Goal: Find specific page/section: Find specific page/section

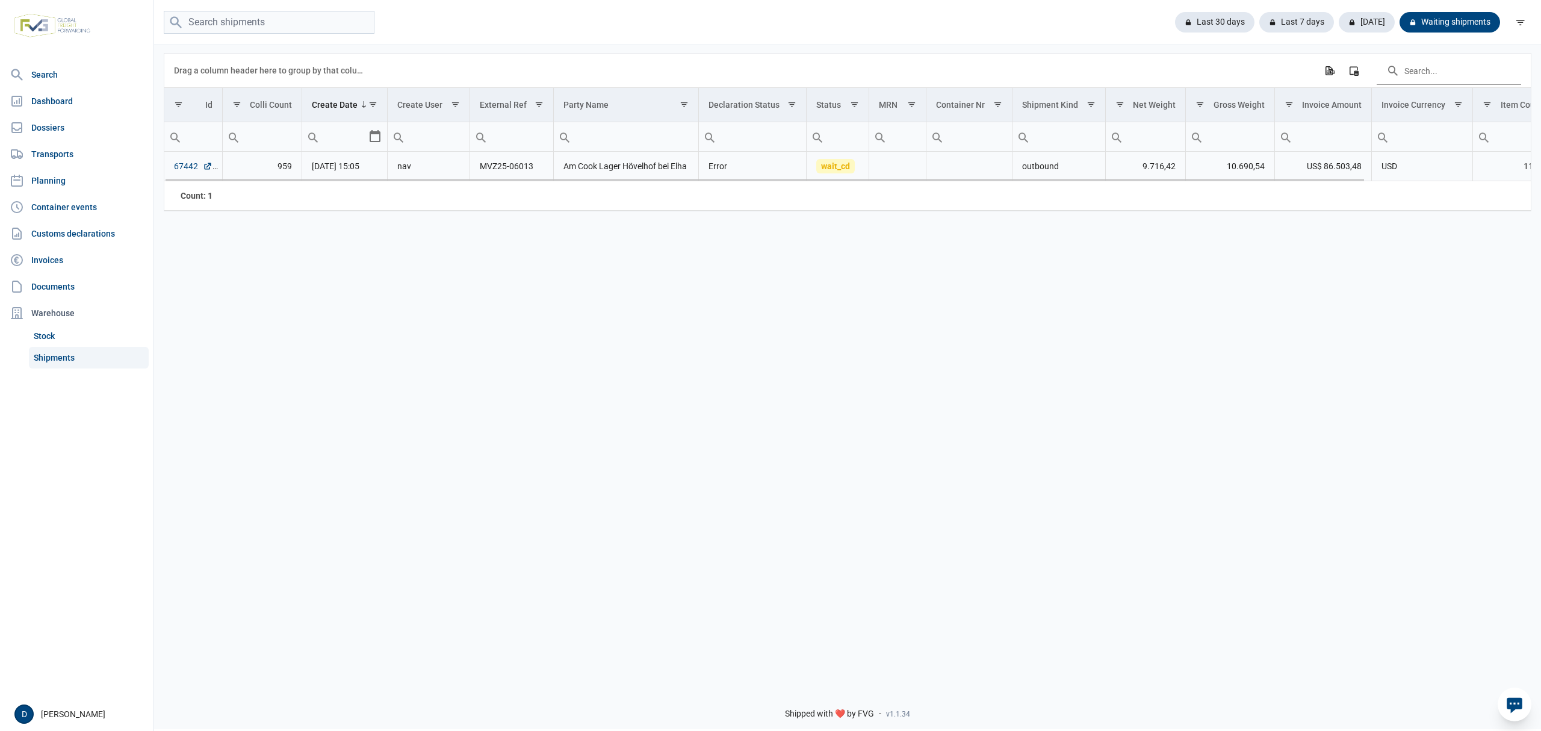
click at [181, 171] on link "67442" at bounding box center [193, 166] width 39 height 12
click at [176, 166] on link "67442" at bounding box center [193, 166] width 39 height 12
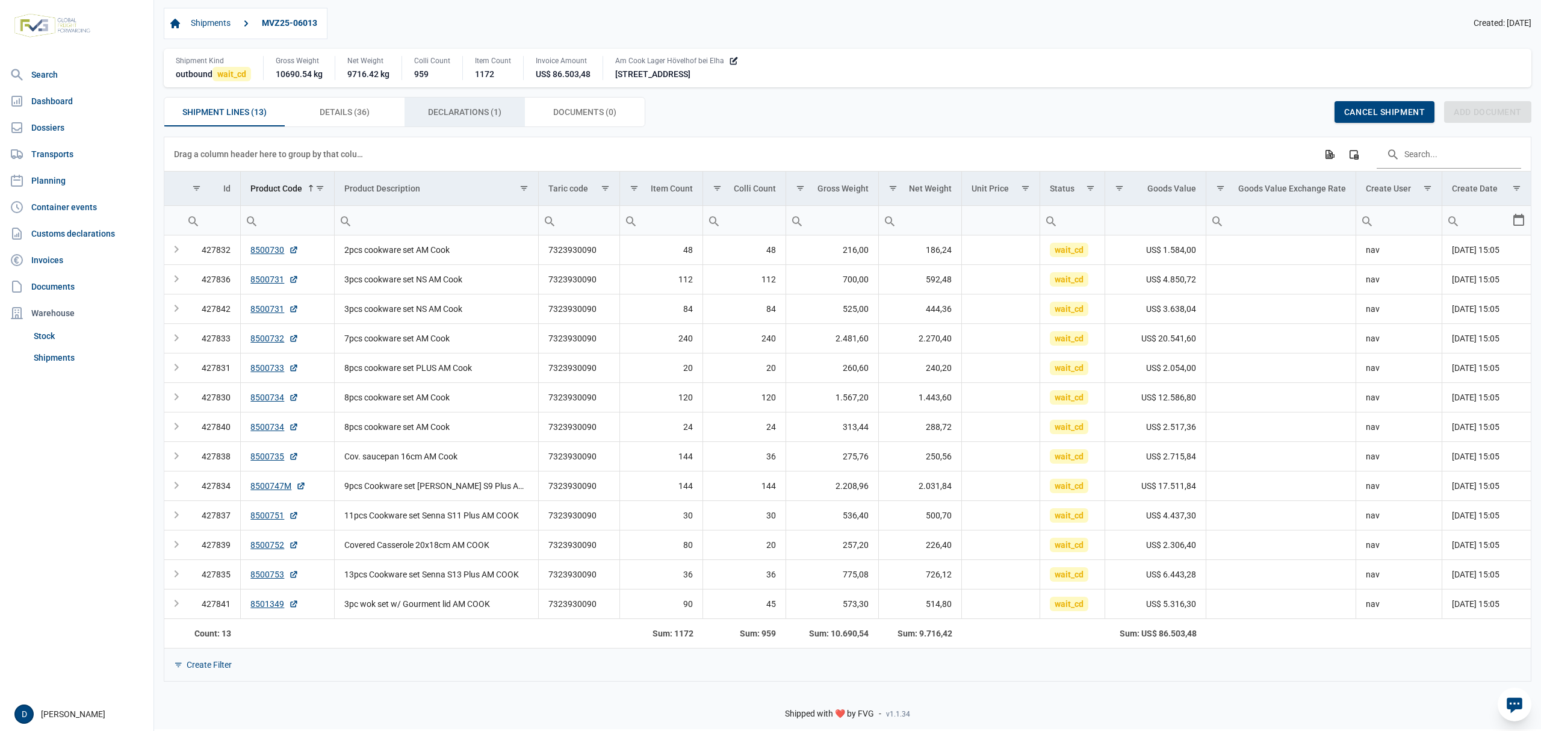
click at [446, 110] on span "Declarations (1) Declarations (1)" at bounding box center [464, 112] width 73 height 14
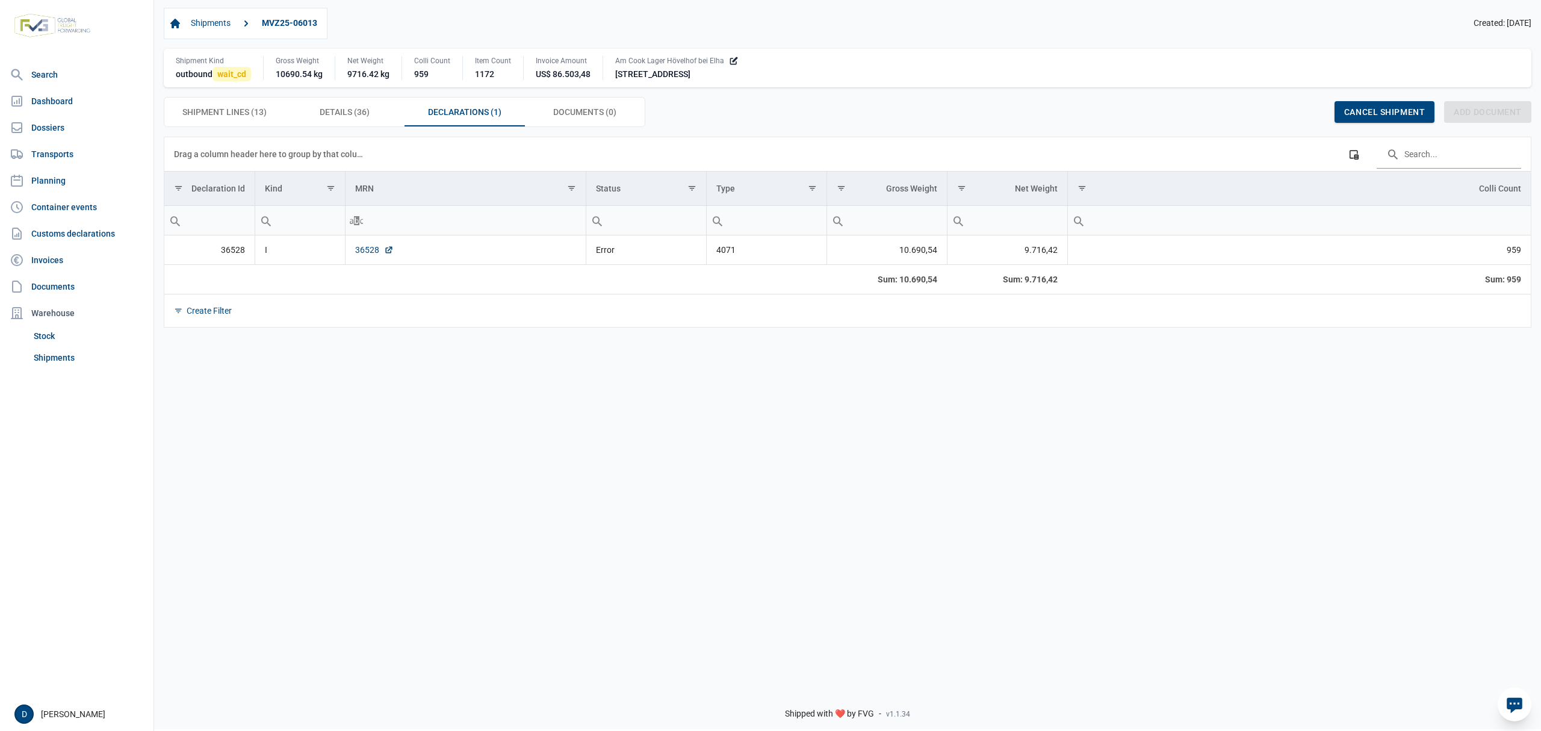
click at [360, 255] on link "36528" at bounding box center [374, 250] width 39 height 12
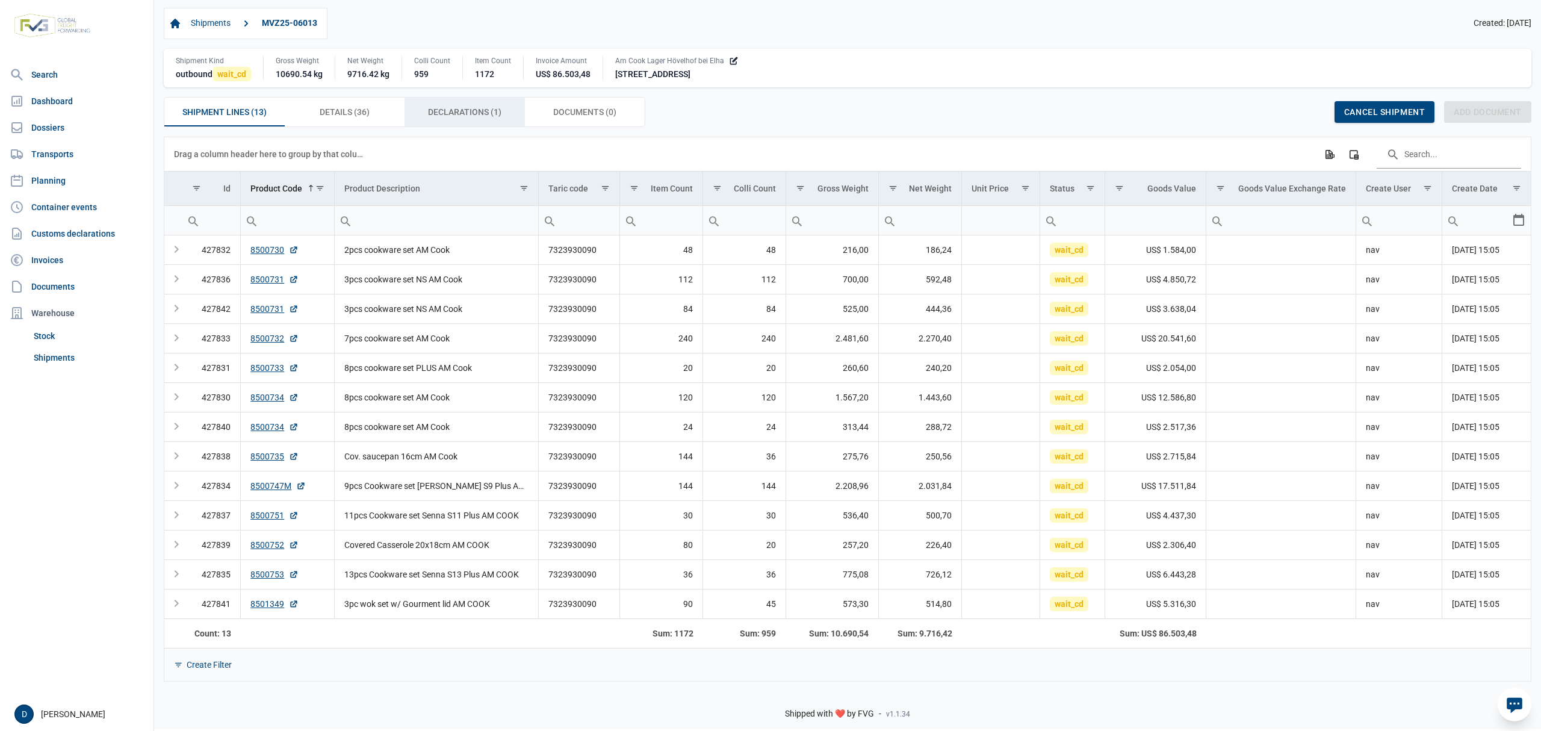
click at [483, 116] on span "Declarations (1) Declarations (1)" at bounding box center [464, 112] width 73 height 14
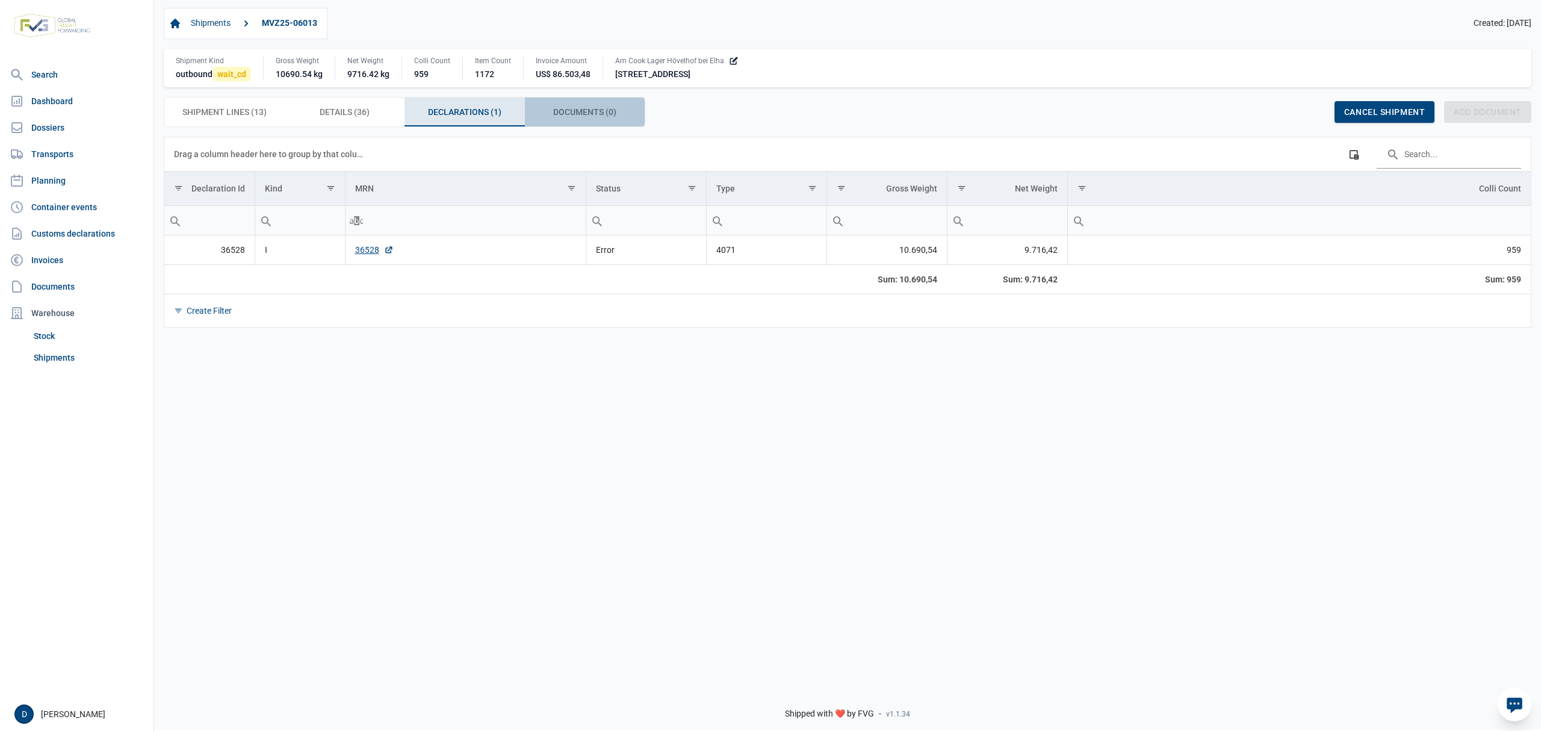
click at [575, 114] on span "Documents (0) Documents (0)" at bounding box center [584, 112] width 63 height 14
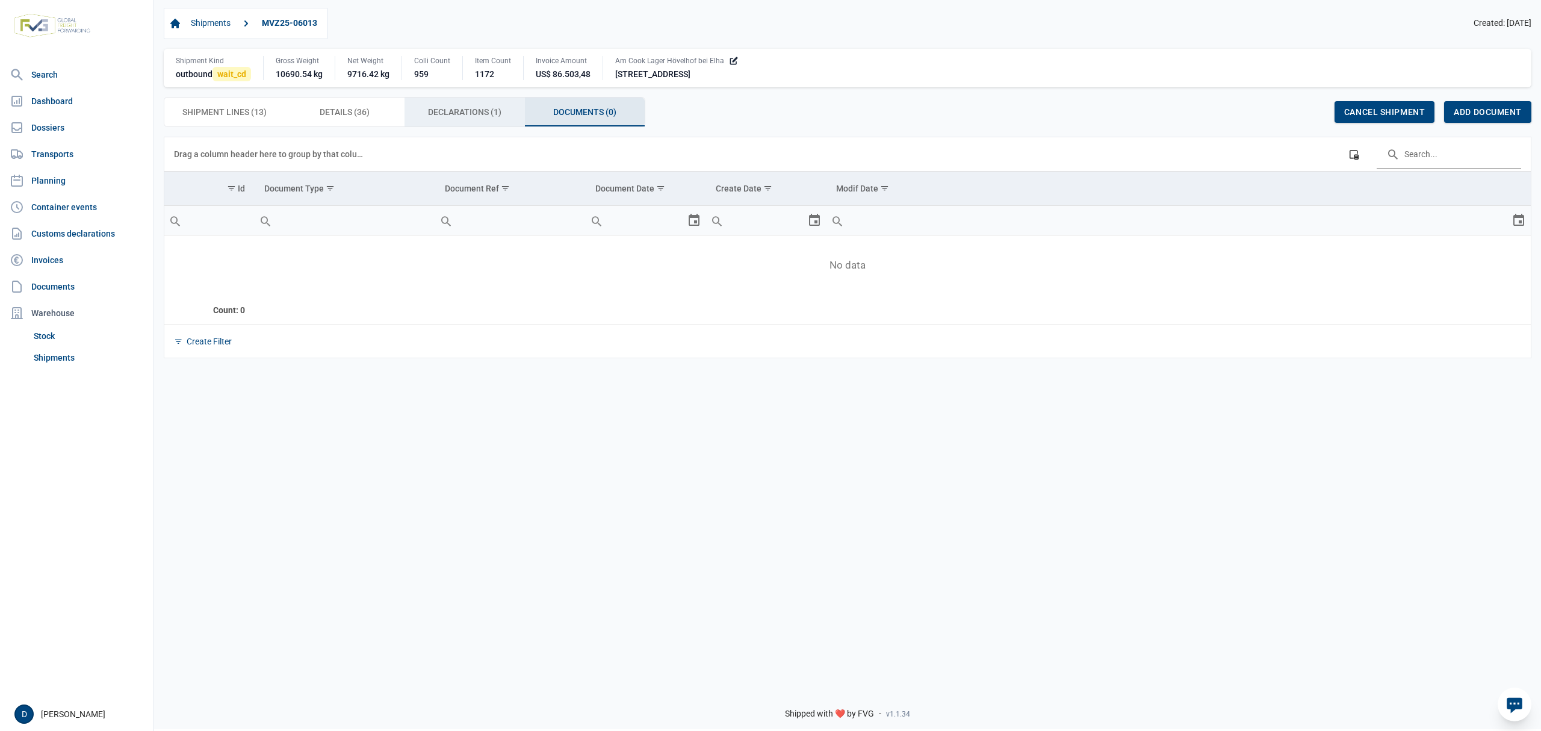
click at [471, 111] on span "Declarations (1) Declarations (1)" at bounding box center [464, 112] width 73 height 14
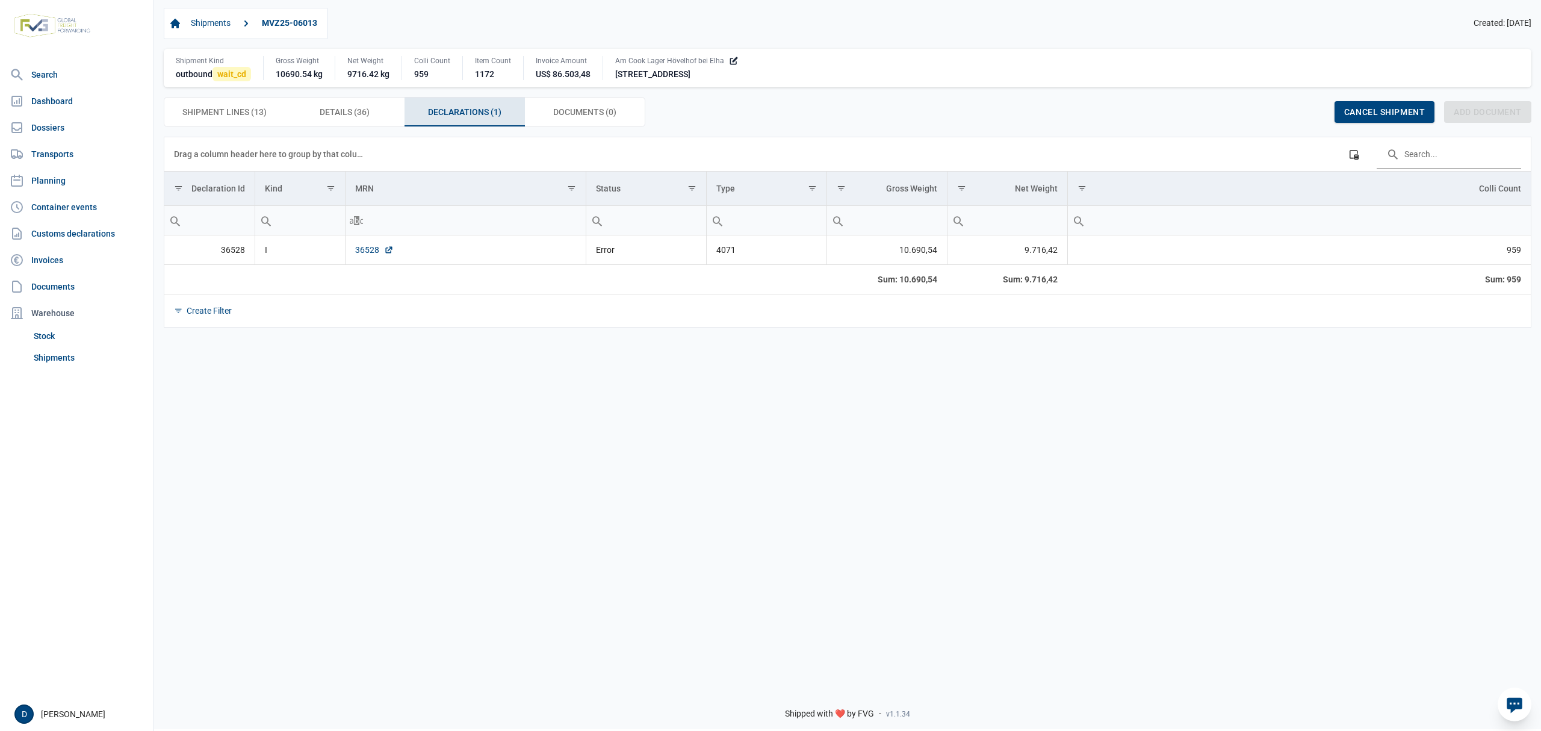
click at [367, 251] on link "36528" at bounding box center [374, 250] width 39 height 12
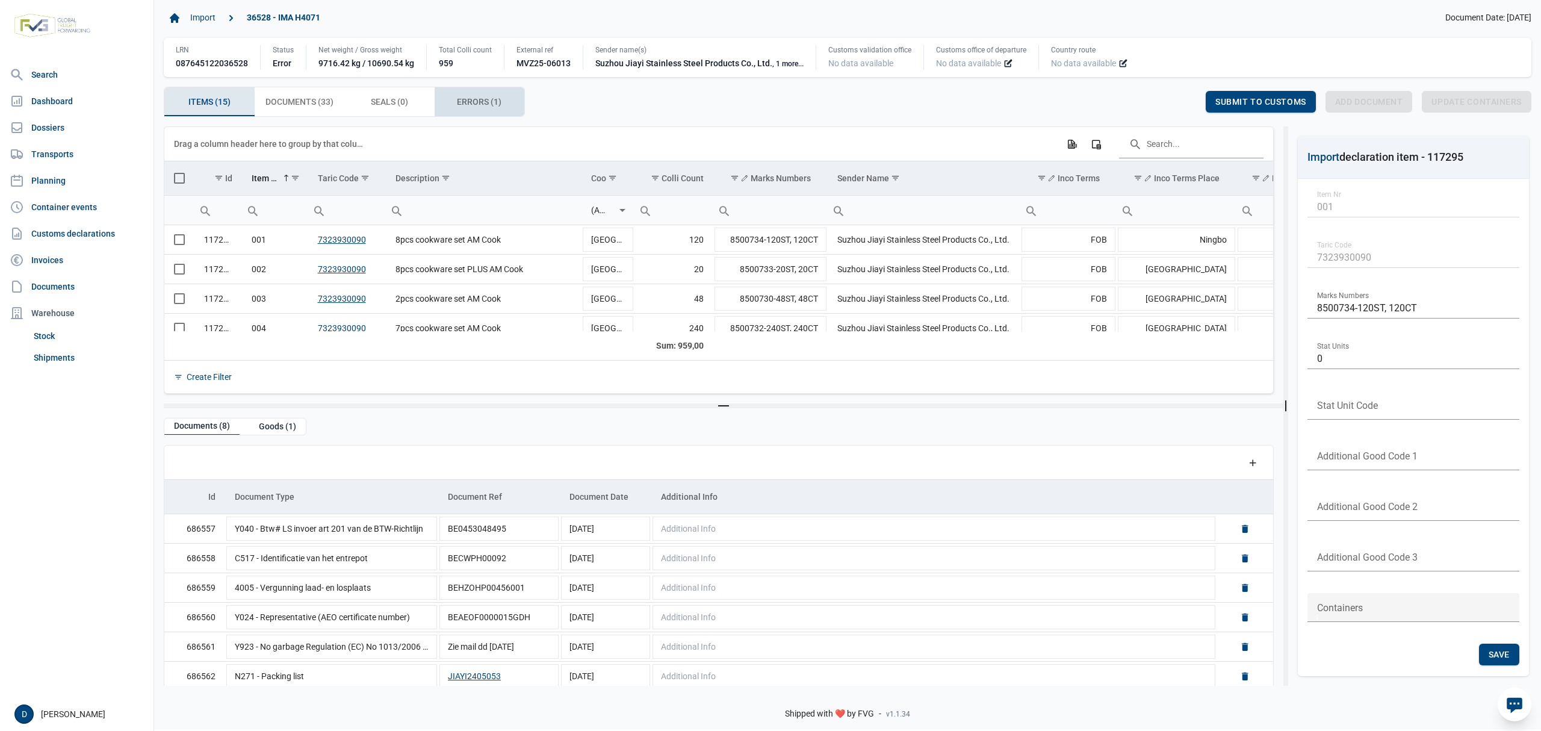
click at [492, 97] on span "Errors (1) Errors (1)" at bounding box center [479, 101] width 45 height 14
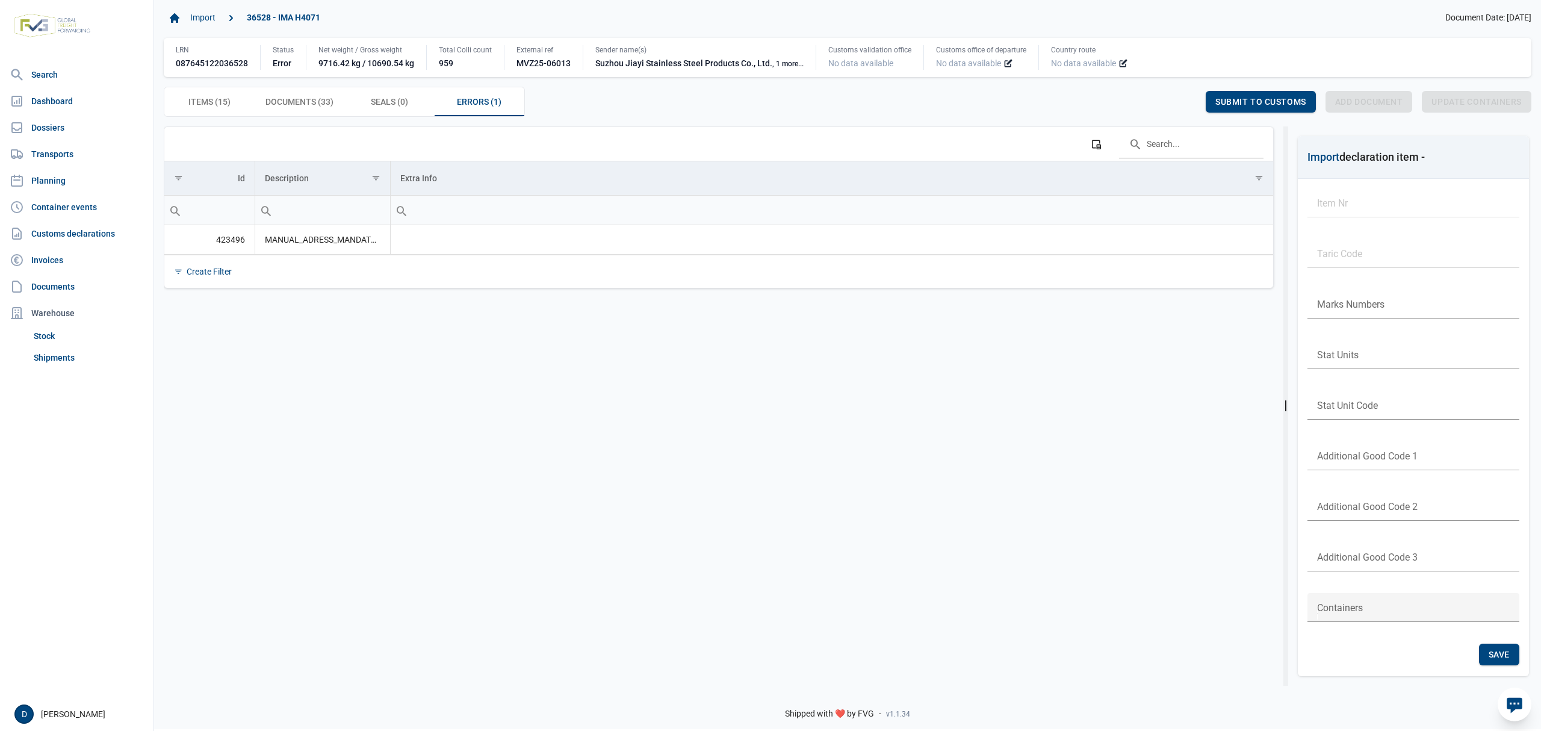
click at [280, 453] on div "Data grid with 15 rows and 23 columns Drag a column header here to group by tha…" at bounding box center [723, 405] width 1119 height 559
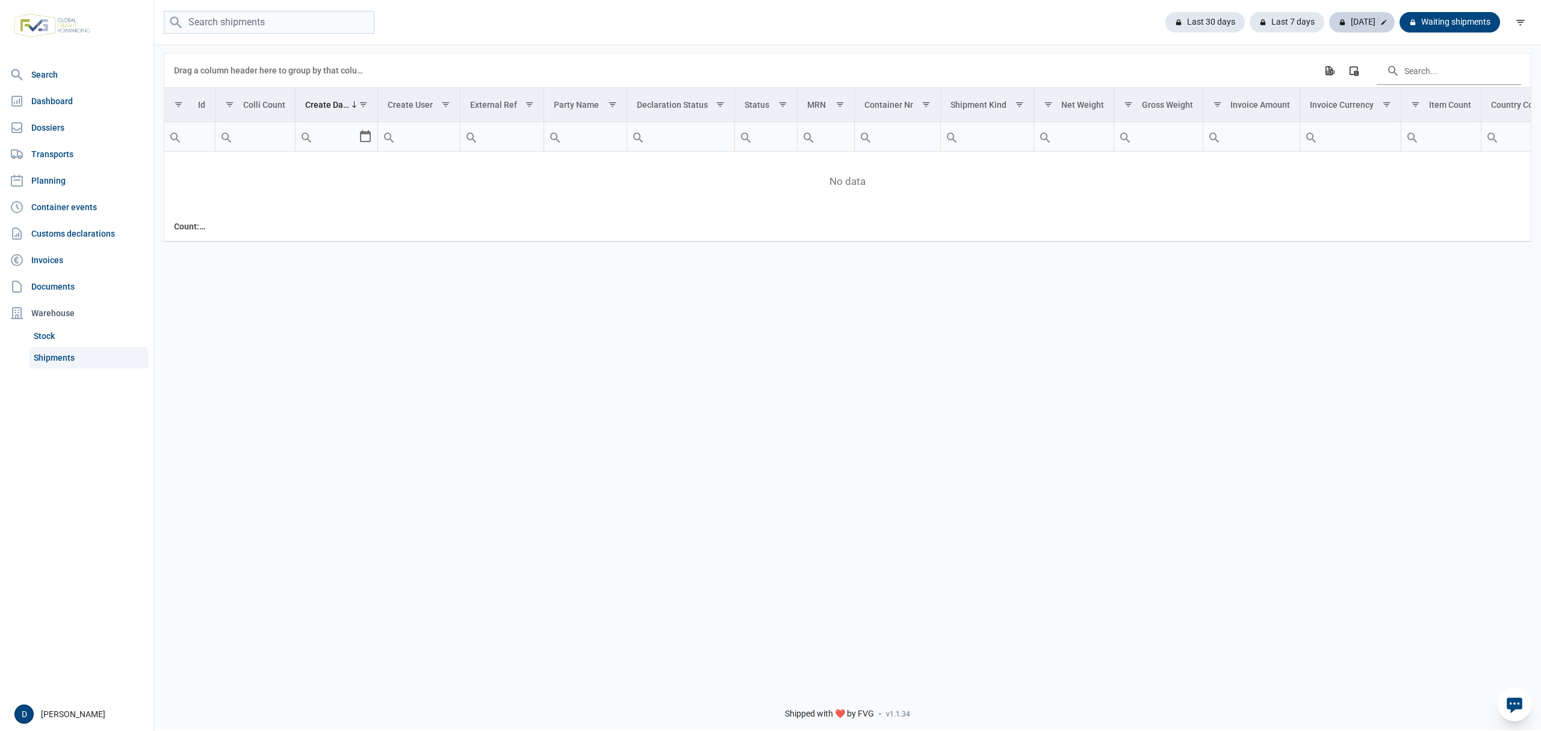
click at [1372, 23] on div "Today" at bounding box center [1362, 22] width 66 height 20
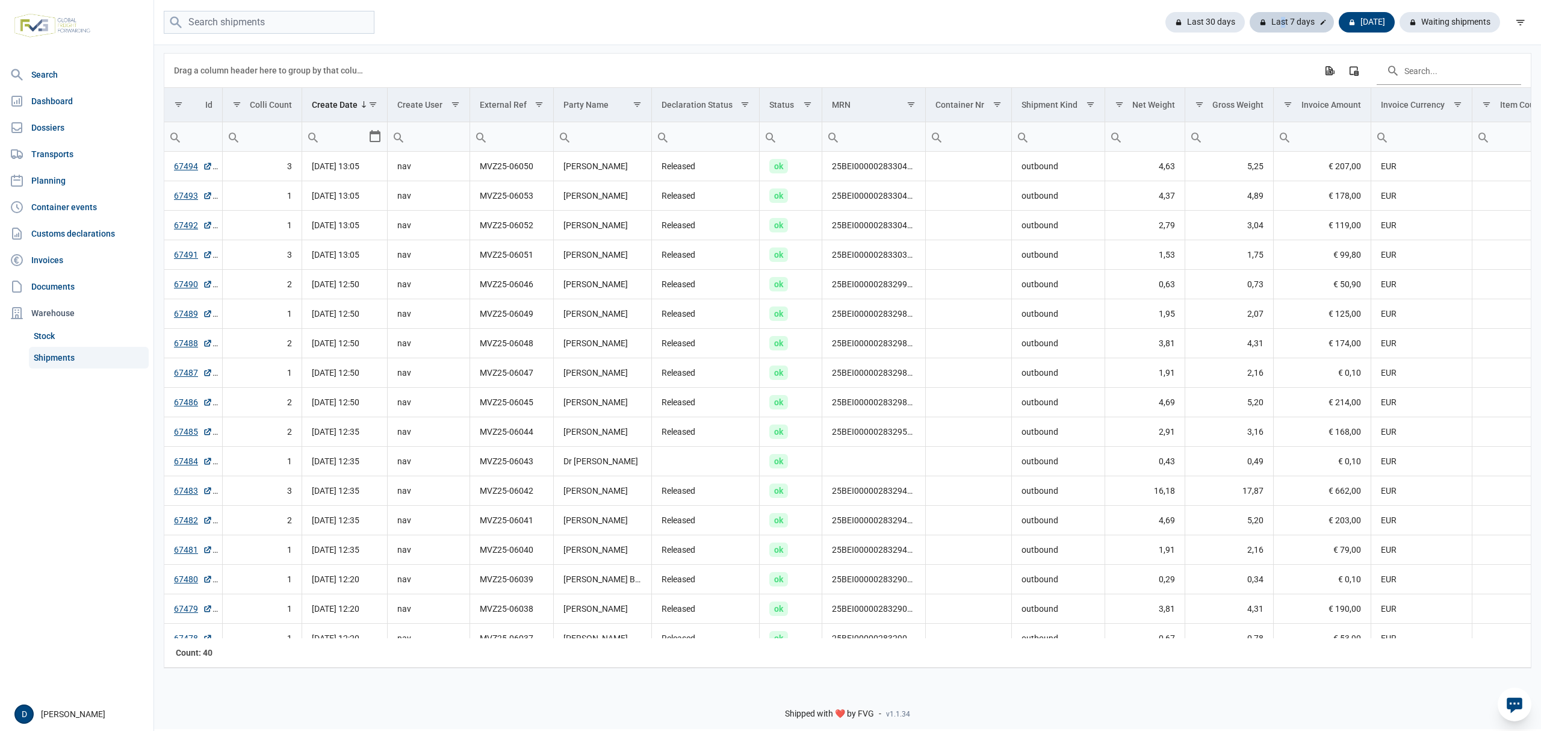
click at [1281, 15] on div "Last 7 days" at bounding box center [1291, 22] width 84 height 20
click at [1421, 22] on div "Waiting shipments" at bounding box center [1445, 22] width 110 height 20
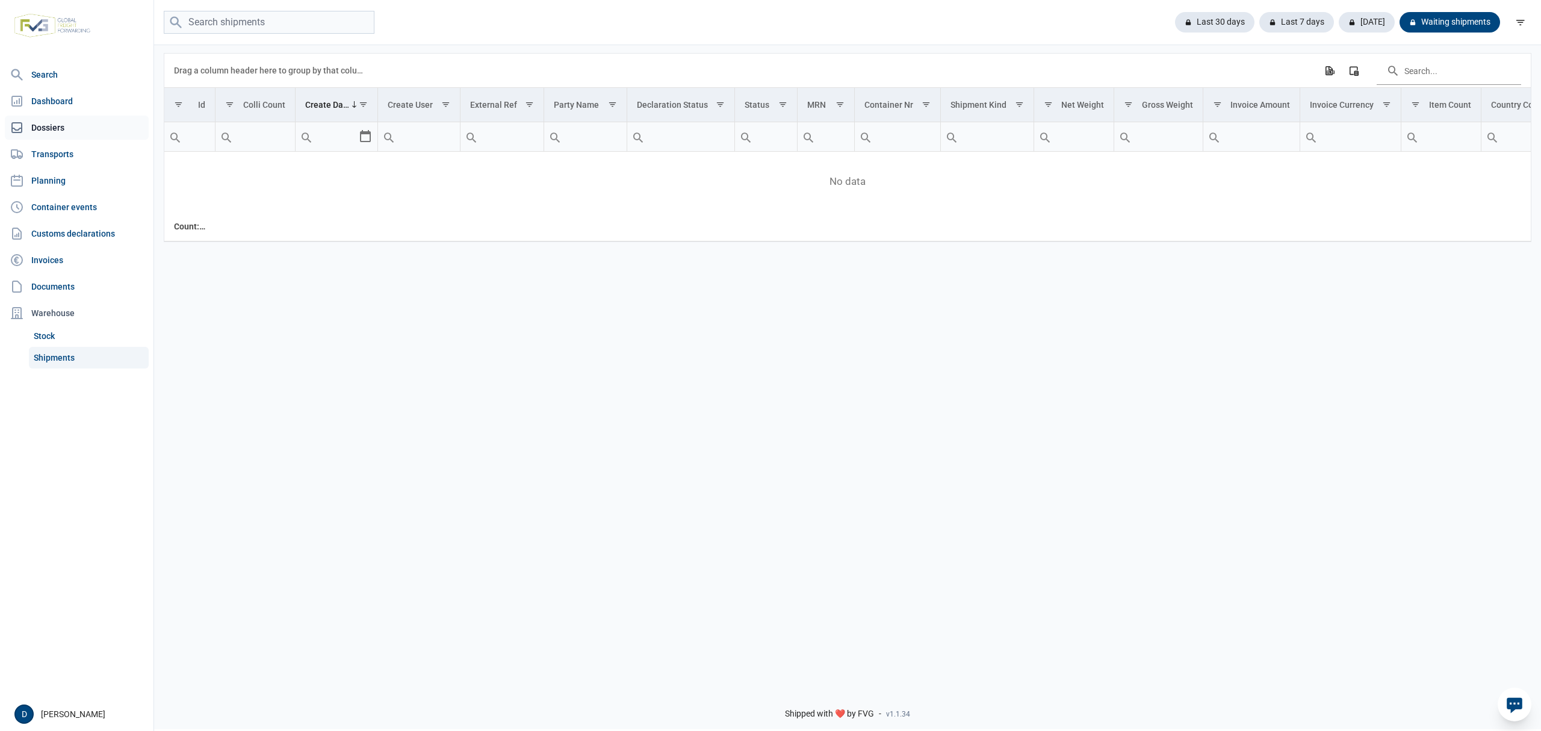
click at [51, 130] on link "Dossiers" at bounding box center [77, 128] width 144 height 24
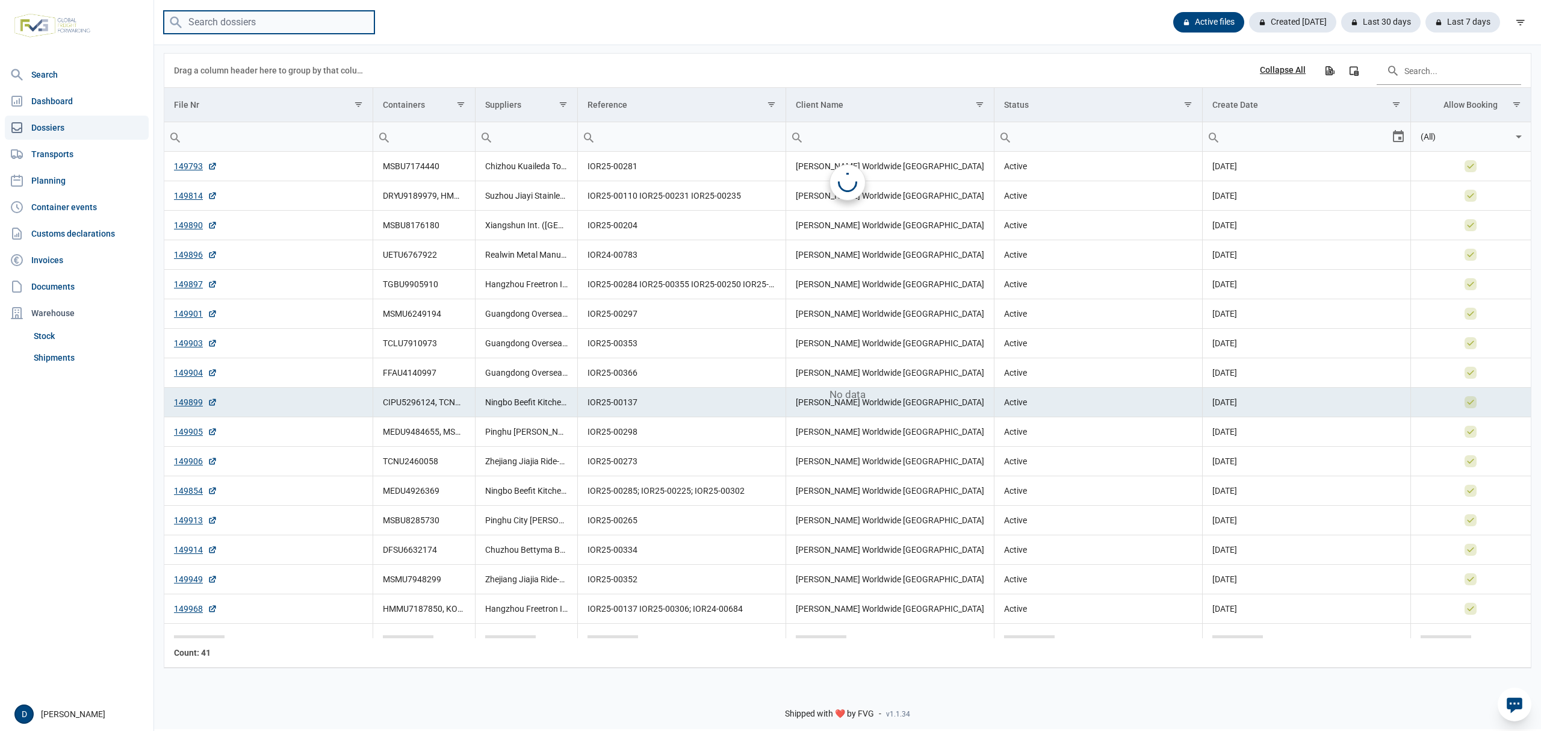
click at [255, 29] on input "search" at bounding box center [269, 22] width 211 height 23
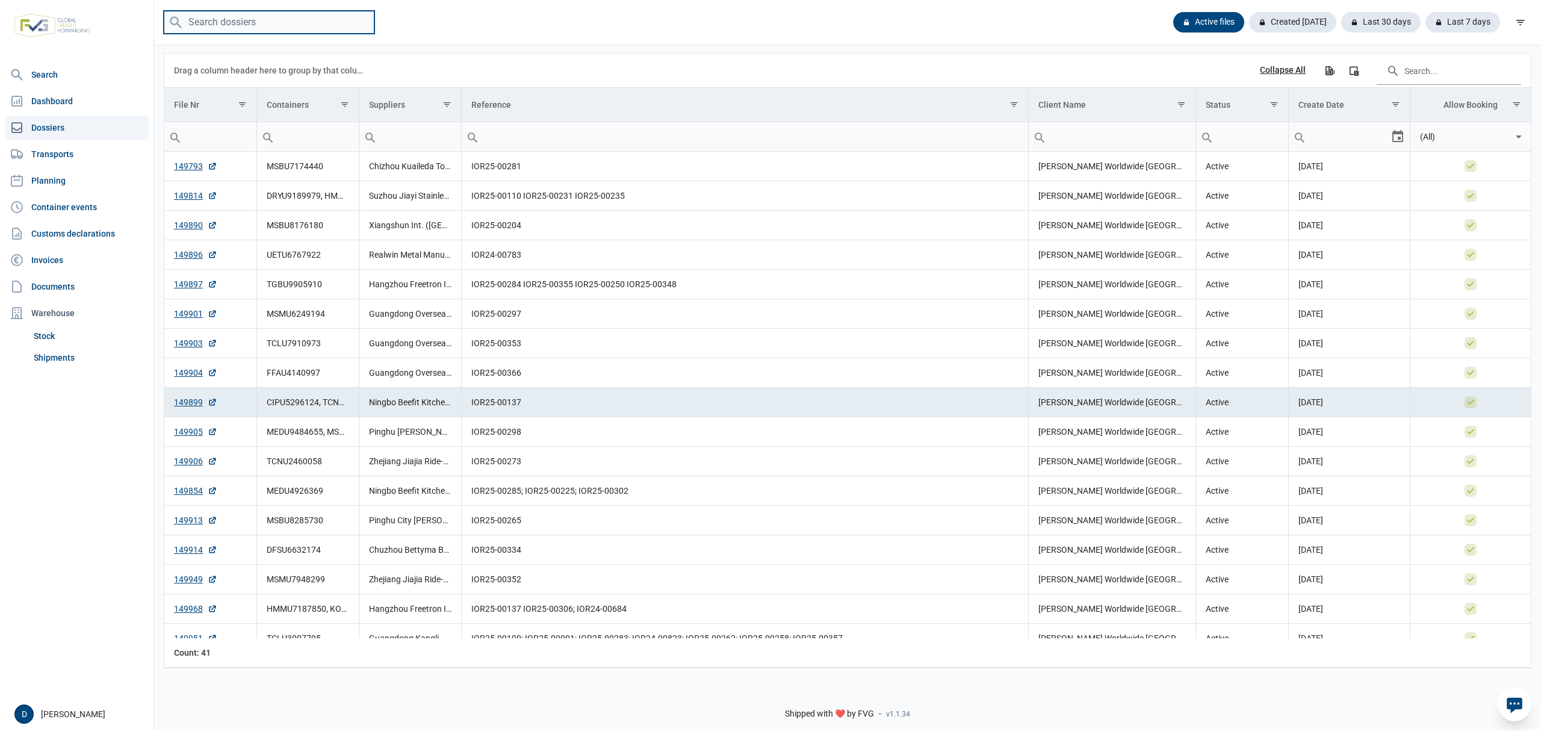
paste input "MSMU6249194"
type input "MSMU6249194"
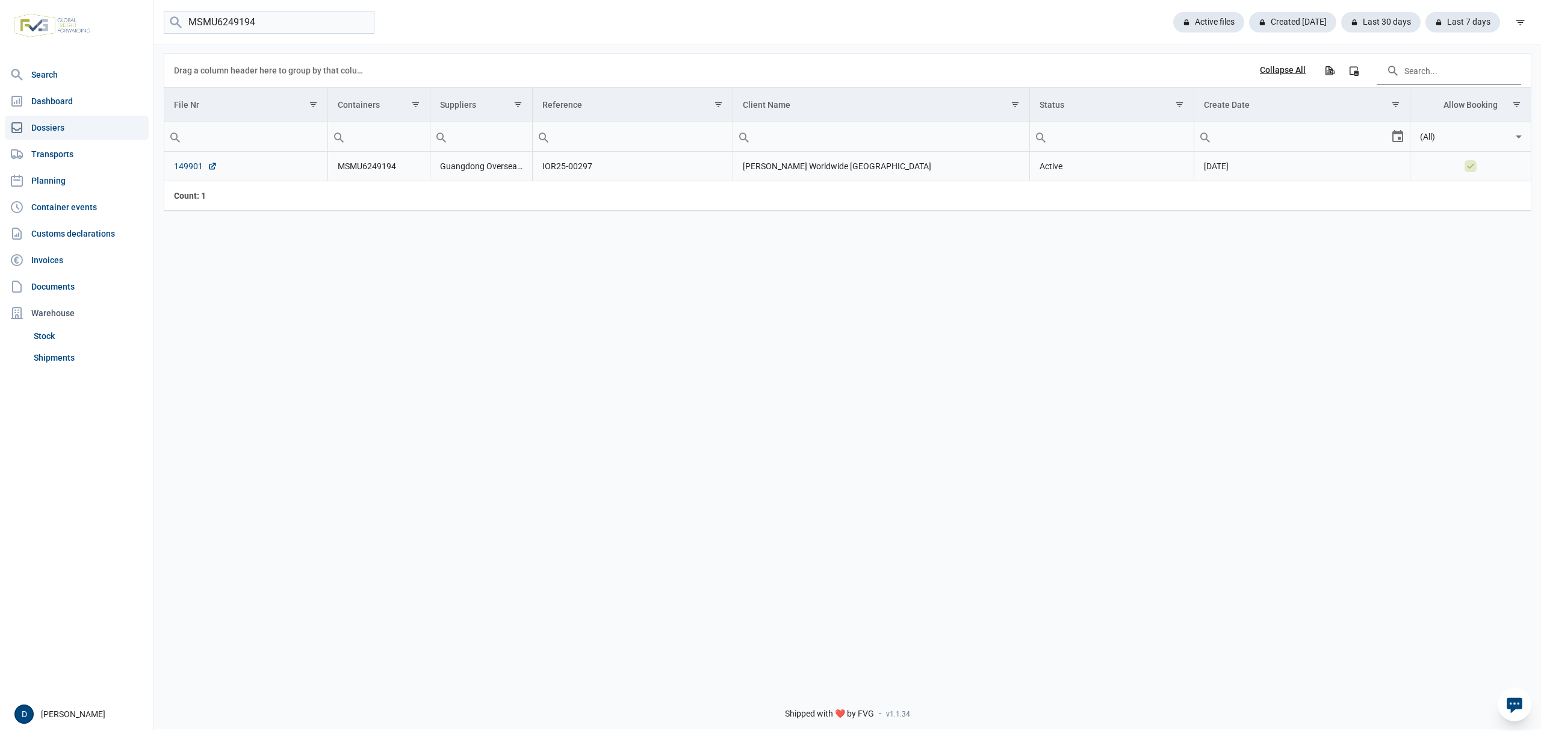
click at [200, 170] on link "149901" at bounding box center [195, 166] width 43 height 12
drag, startPoint x: 271, startPoint y: 27, endPoint x: 200, endPoint y: 27, distance: 70.4
click at [200, 27] on input "MSMU6249194" at bounding box center [269, 22] width 211 height 23
drag, startPoint x: 179, startPoint y: 27, endPoint x: 134, endPoint y: 27, distance: 45.7
click at [134, 27] on div "Search Dashboard Dossiers Transports Planning Container events Customs declarat…" at bounding box center [770, 363] width 1541 height 731
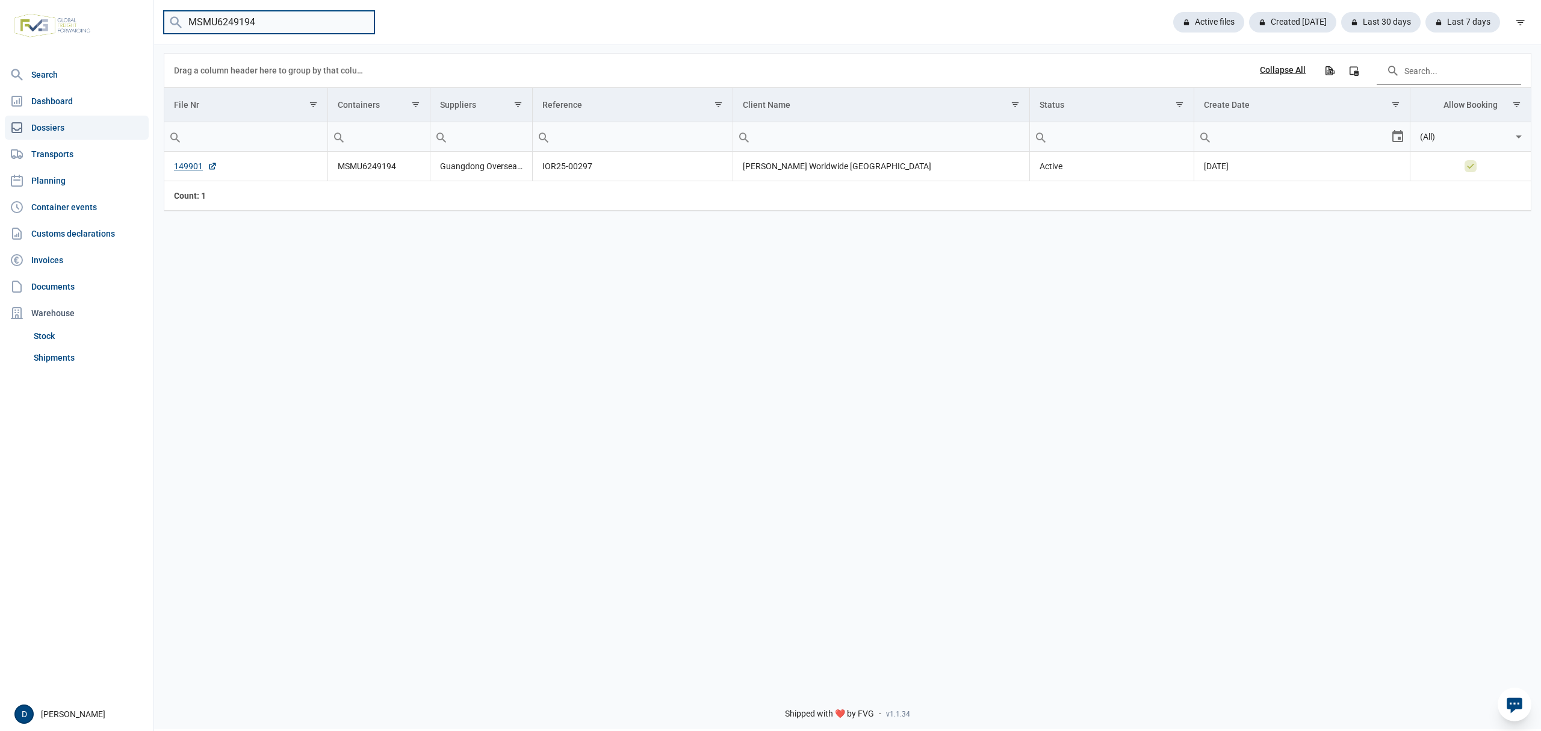
drag, startPoint x: 294, startPoint y: 22, endPoint x: 184, endPoint y: 32, distance: 111.1
click at [184, 32] on input "MSMU6249194" at bounding box center [269, 22] width 211 height 23
paste input "TCLU7910973"
type input "TCLU7910973"
click at [184, 164] on link "149903" at bounding box center [195, 166] width 43 height 12
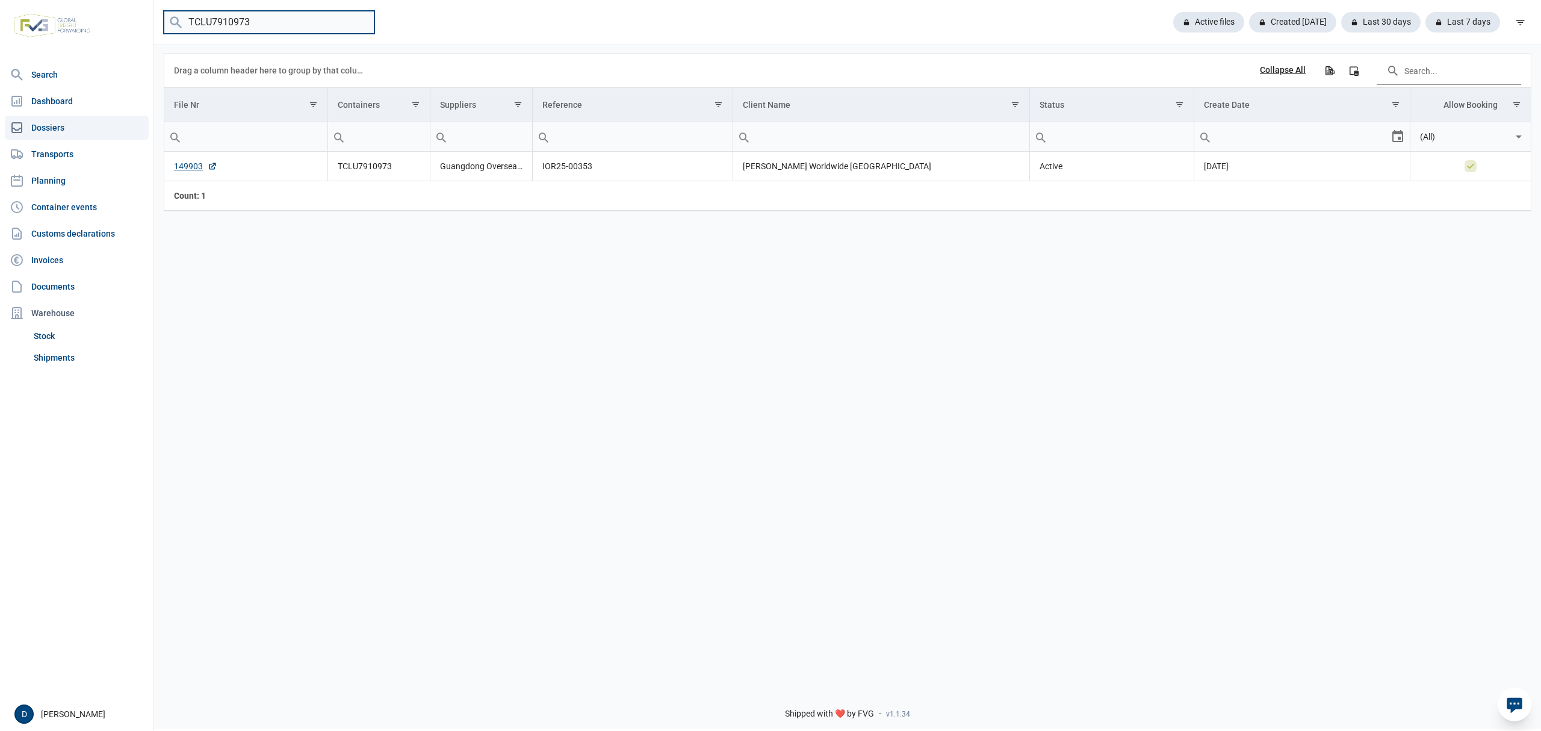
drag, startPoint x: 273, startPoint y: 18, endPoint x: 167, endPoint y: 24, distance: 106.7
click at [167, 24] on input "TCLU7910973" at bounding box center [269, 22] width 211 height 23
paste input "TCLU3007795"
type input "TCLU3007795"
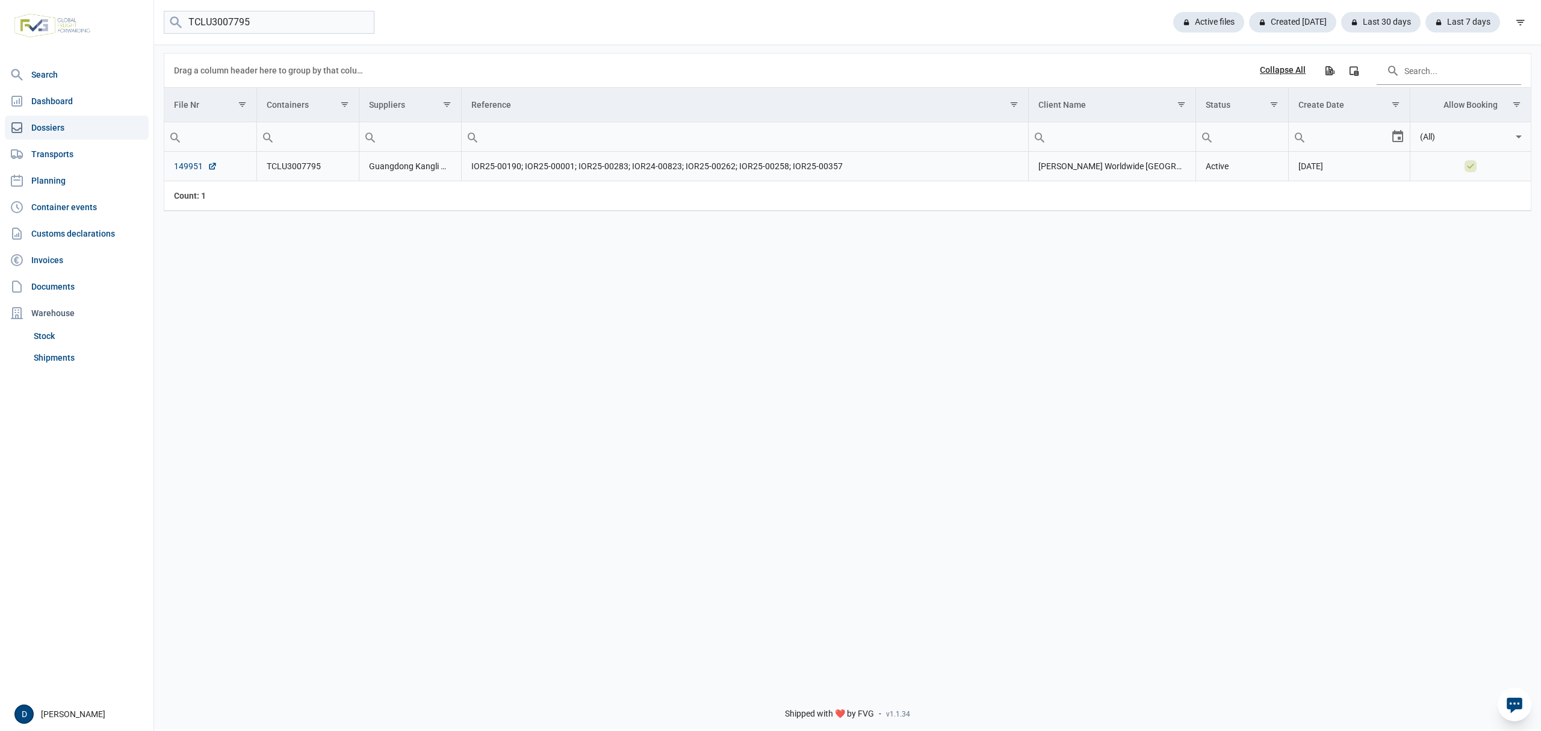
click at [190, 169] on link "149951" at bounding box center [195, 166] width 43 height 12
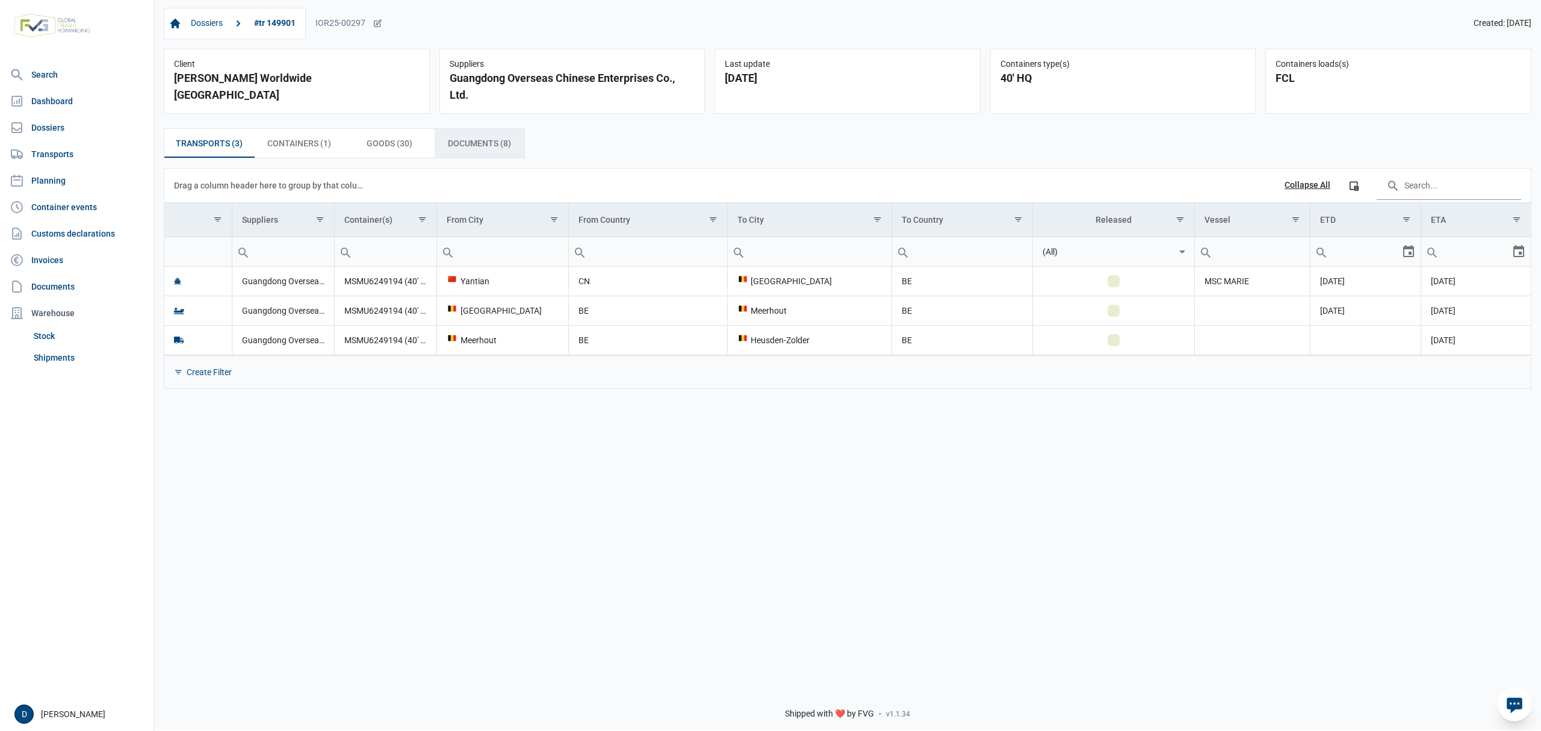
click at [485, 148] on span "Documents (8) Documents (8)" at bounding box center [479, 143] width 63 height 14
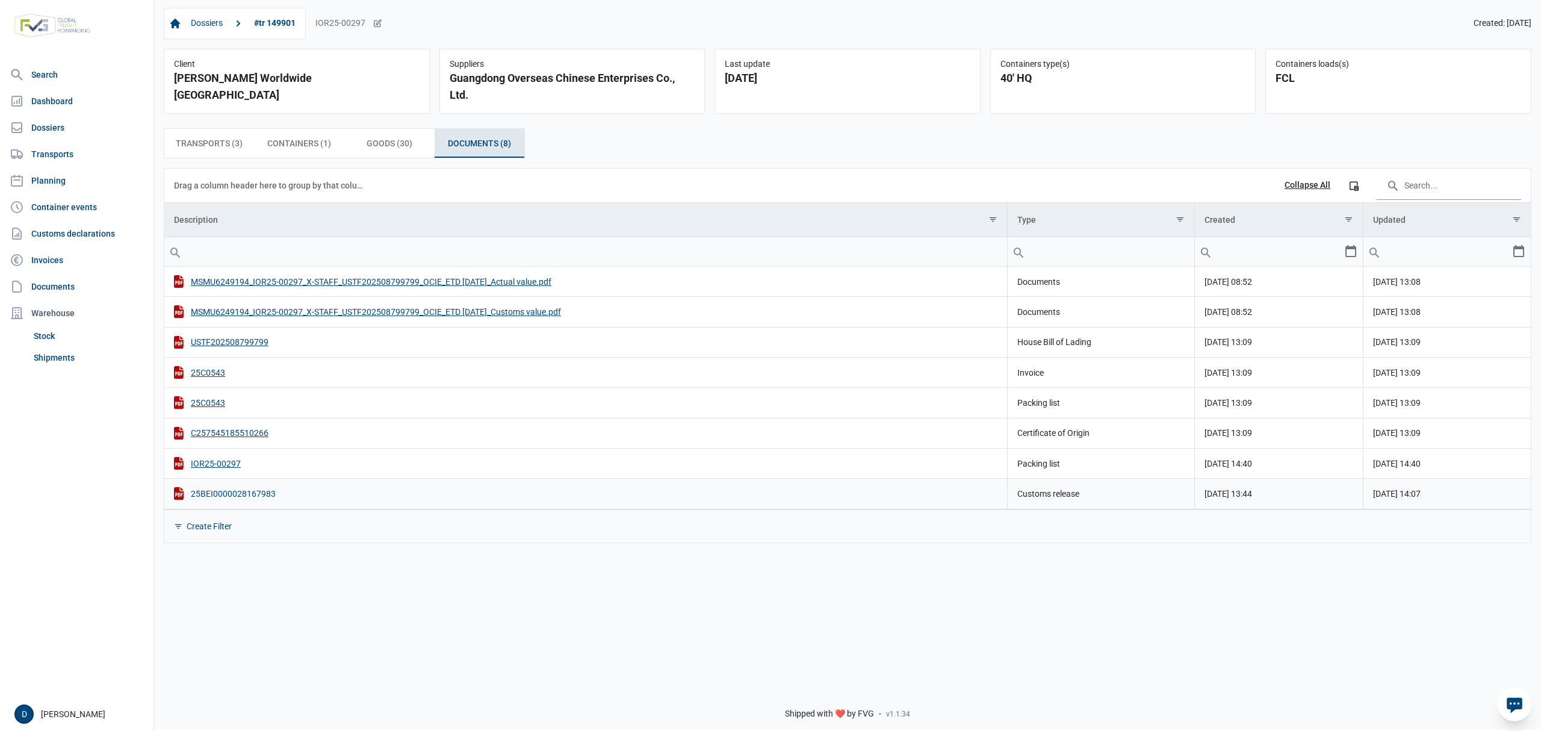
click at [229, 496] on div "25BEI0000028167983" at bounding box center [585, 493] width 823 height 13
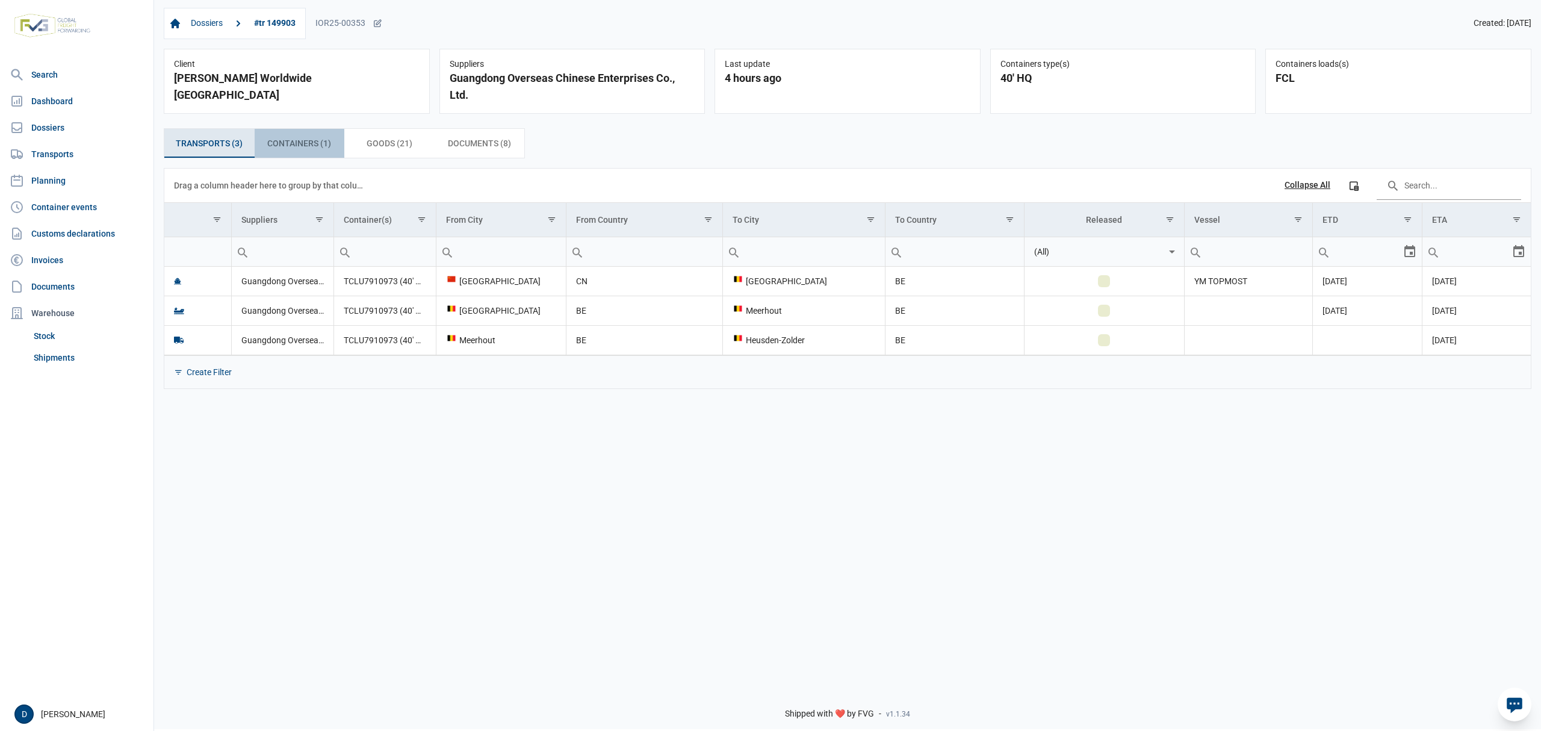
click at [311, 147] on span "Containers (1) Containers (1)" at bounding box center [299, 143] width 64 height 14
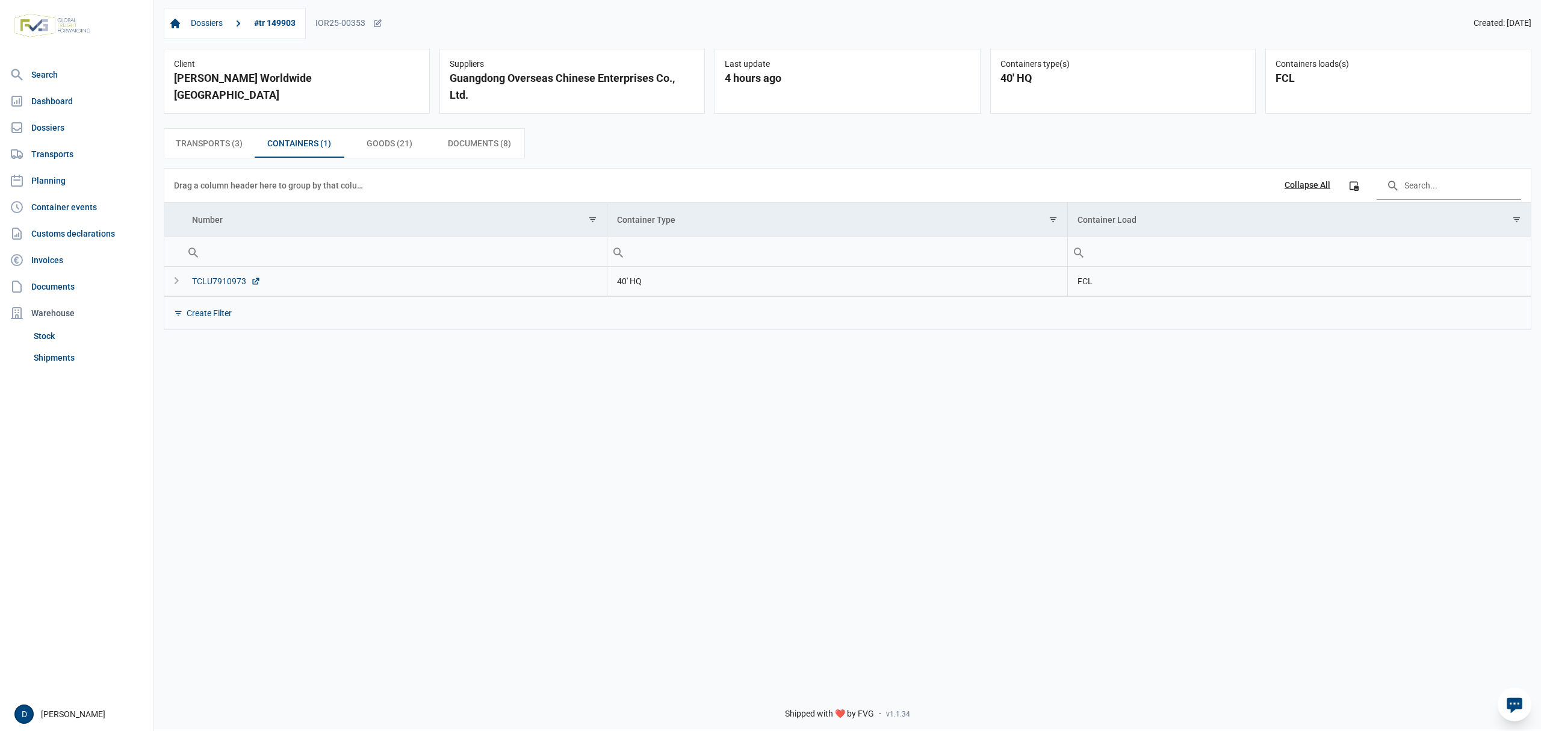
click at [217, 285] on div "TCLU7910973" at bounding box center [226, 281] width 69 height 12
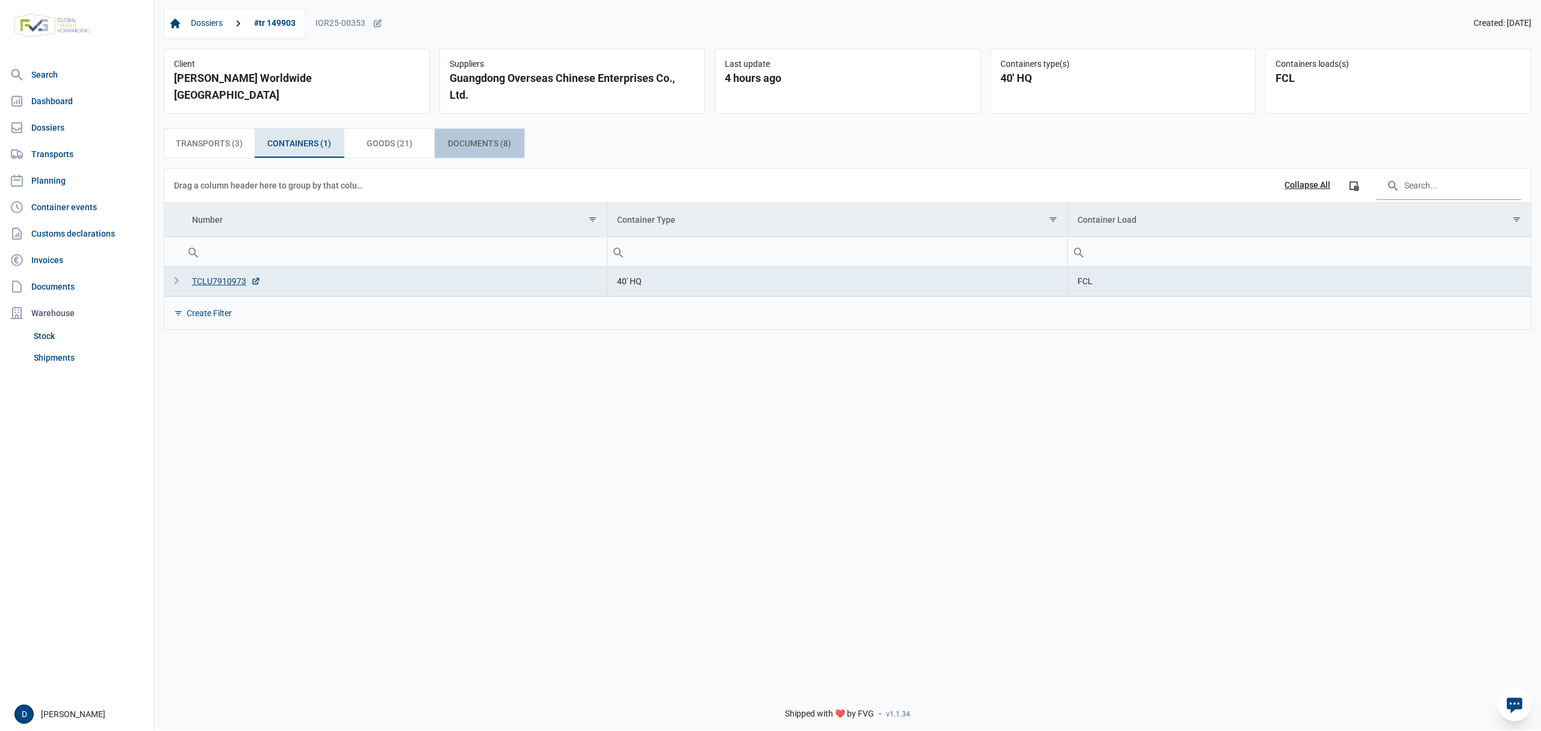
click at [478, 147] on span "Documents (8) Documents (8)" at bounding box center [479, 143] width 63 height 14
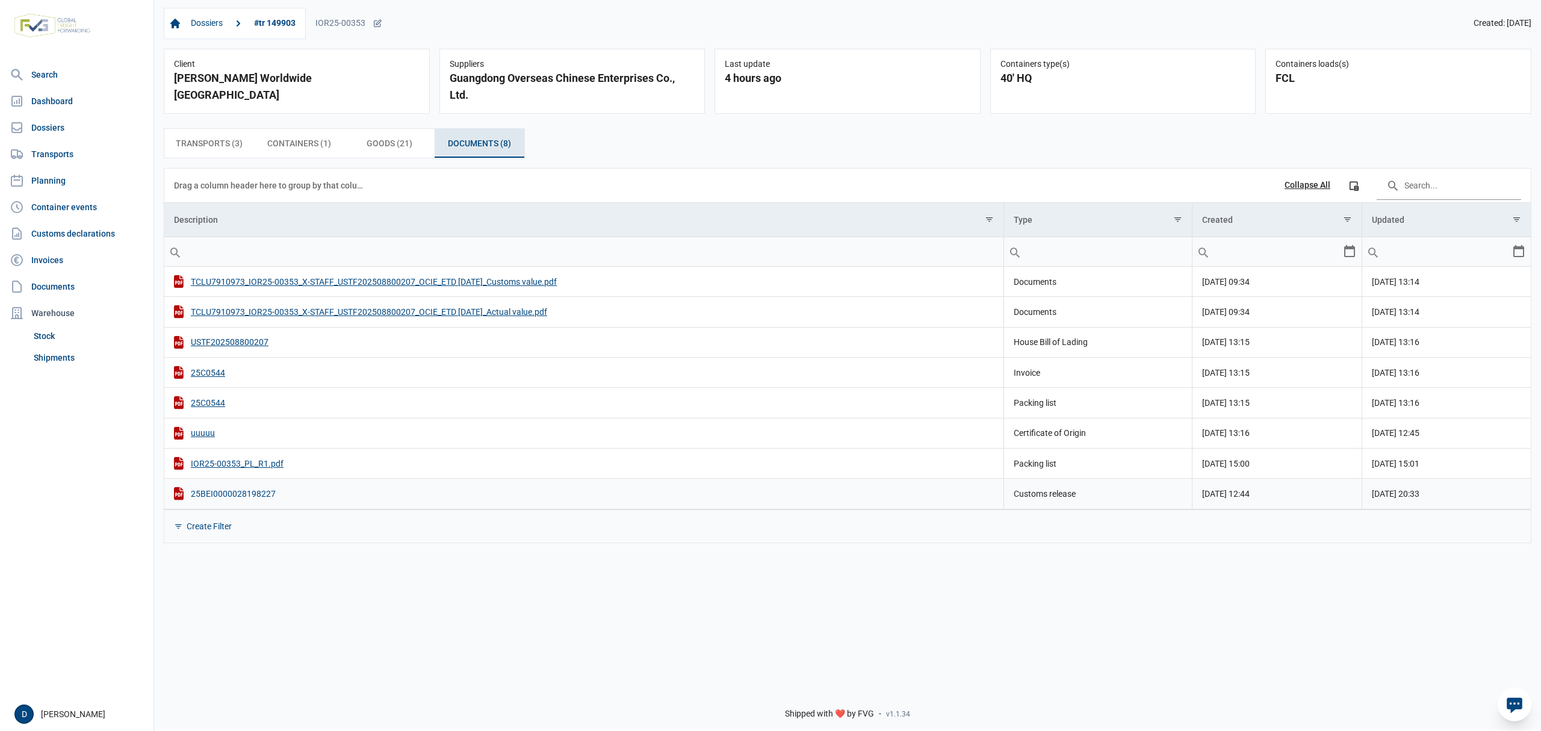
click at [248, 496] on div "25BEI0000028198227" at bounding box center [584, 493] width 820 height 13
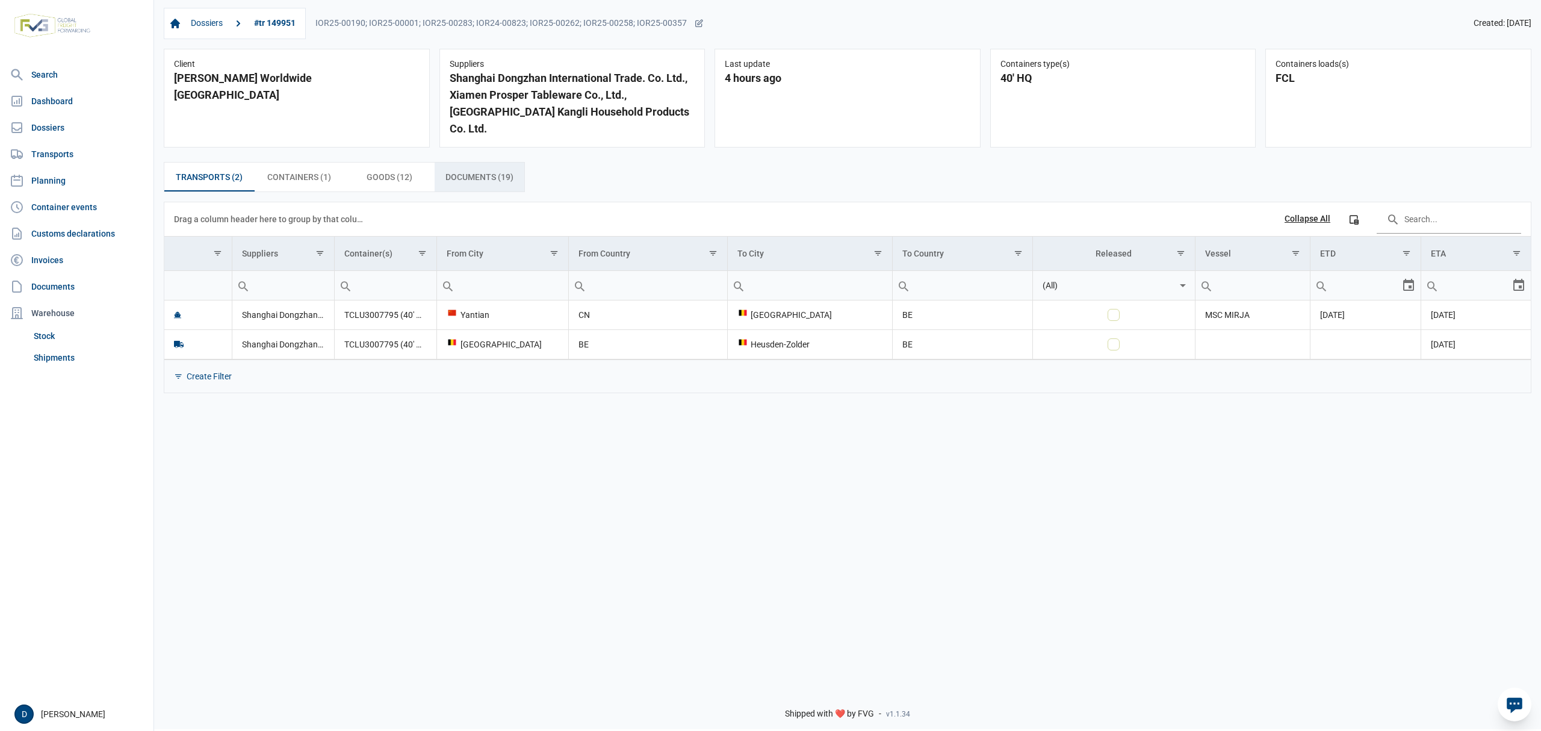
click at [469, 170] on span "Documents (19) Documents (19)" at bounding box center [479, 177] width 68 height 14
